Goal: Task Accomplishment & Management: Use online tool/utility

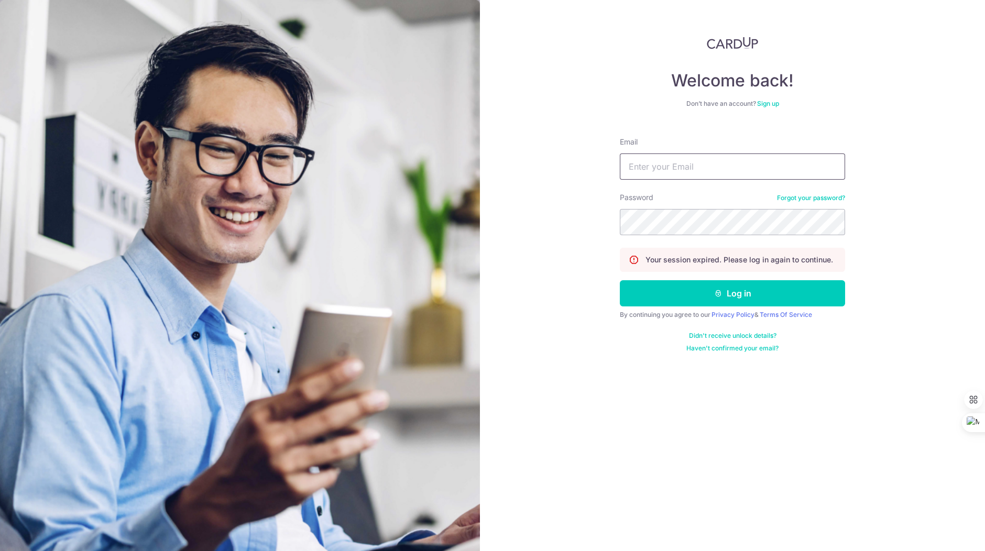
type input "[EMAIL_ADDRESS][DOMAIN_NAME]"
click at [660, 305] on button "Log in" at bounding box center [732, 293] width 225 height 26
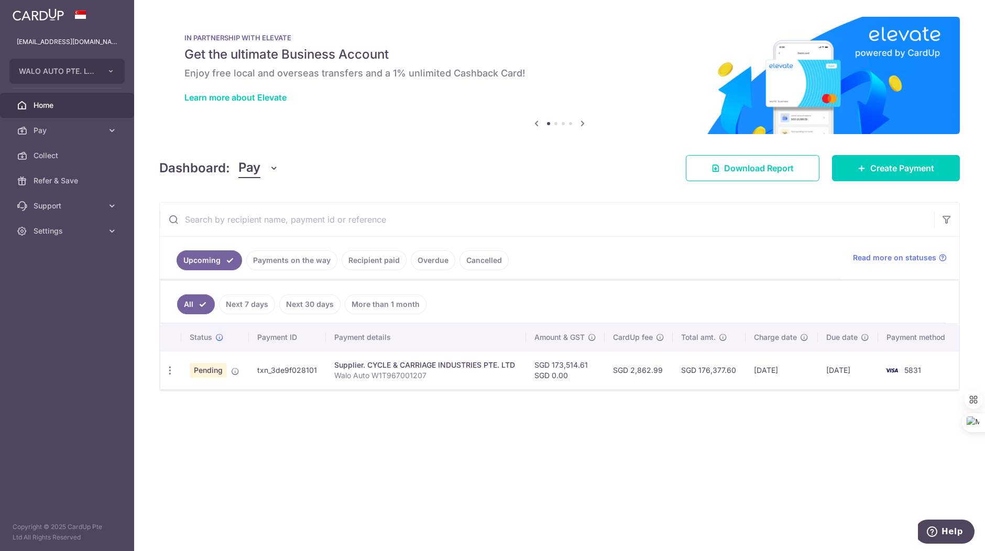
click at [172, 368] on icon "button" at bounding box center [169, 370] width 11 height 11
click at [202, 447] on span "Upload doc" at bounding box center [225, 450] width 71 height 13
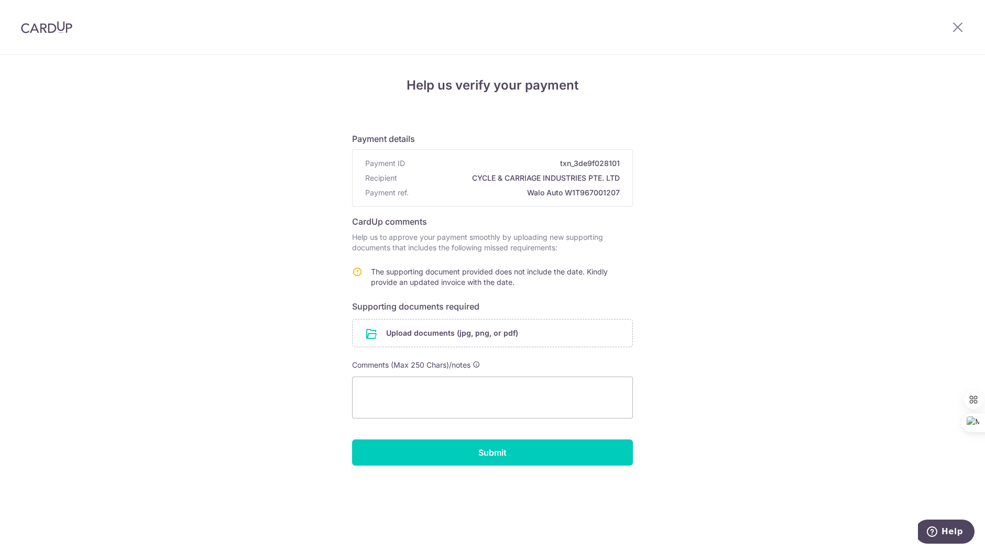
click at [509, 333] on input "file" at bounding box center [492, 332] width 280 height 27
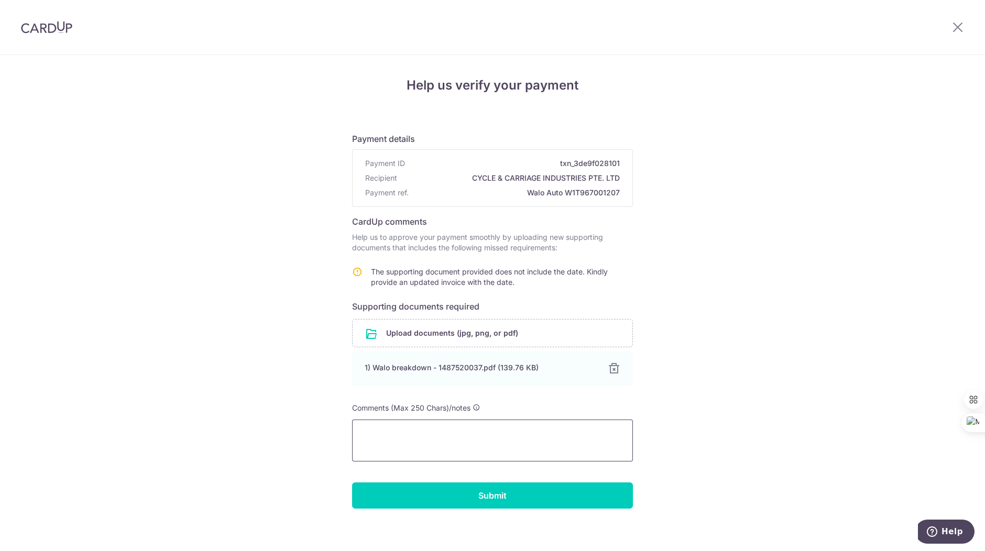
click at [553, 444] on textarea at bounding box center [492, 441] width 281 height 42
type textarea "A"
type textarea "Date added."
click at [536, 497] on input "Submit" at bounding box center [492, 495] width 281 height 26
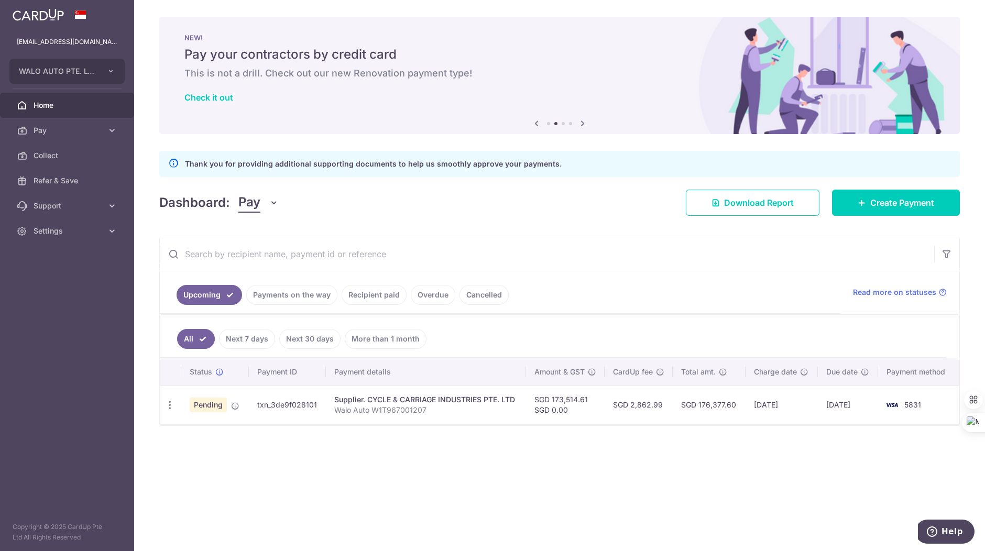
click at [554, 488] on div "× Pause Schedule Pause all future payments in this series Pause just this one p…" at bounding box center [559, 275] width 851 height 551
